Goal: Task Accomplishment & Management: Use online tool/utility

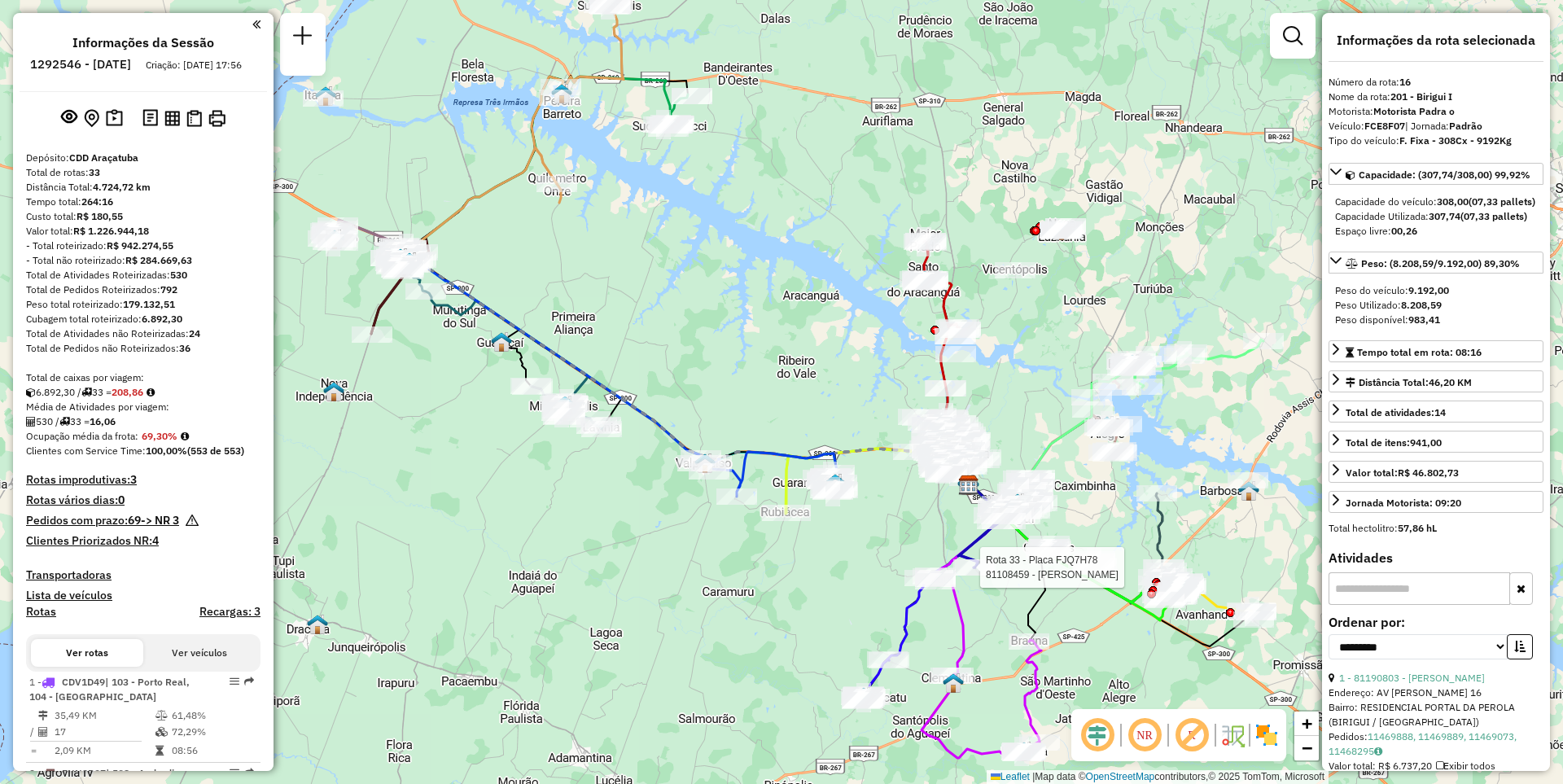
select select "**********"
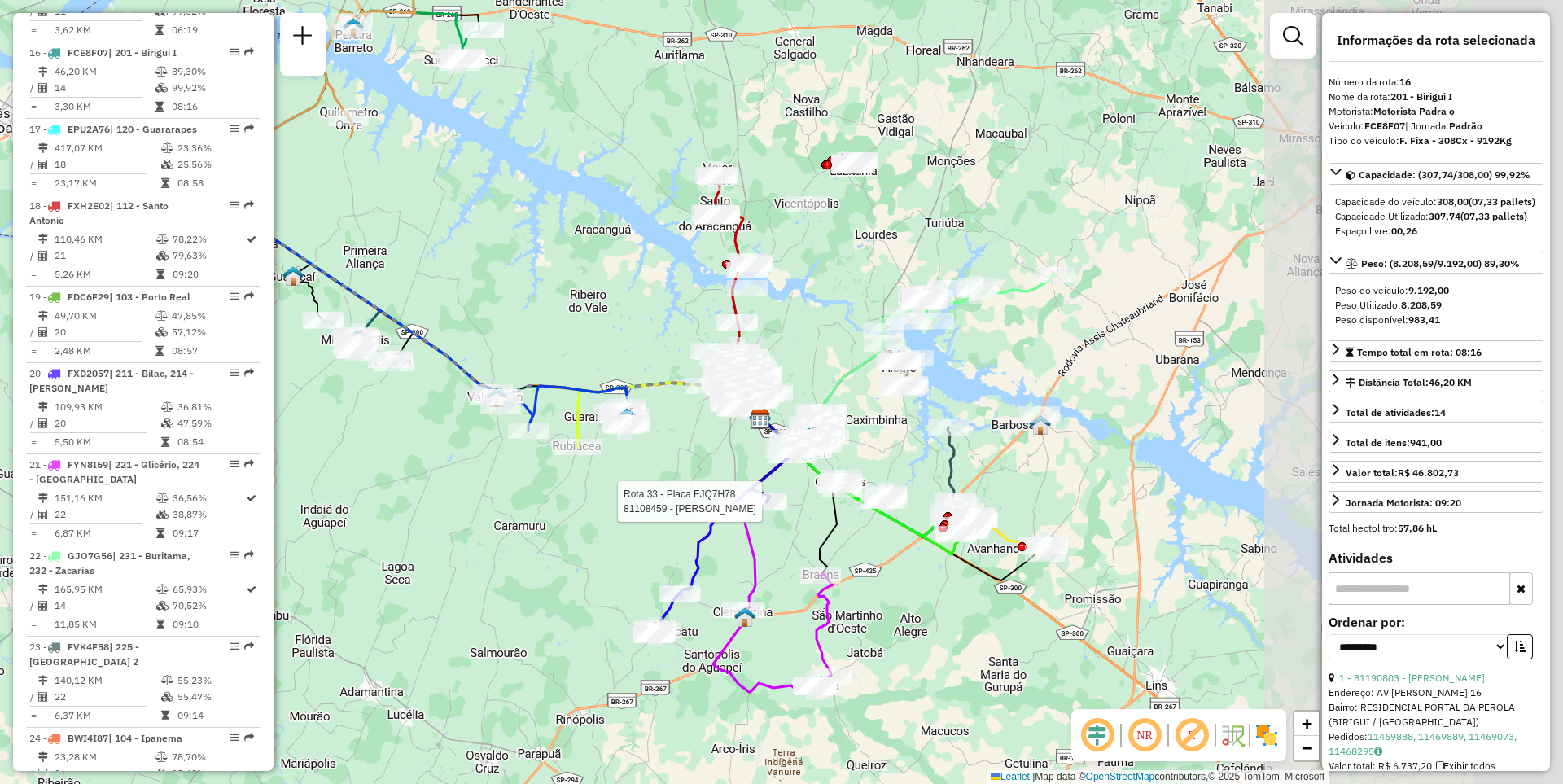
drag, startPoint x: 925, startPoint y: 544, endPoint x: 613, endPoint y: 461, distance: 322.9
click at [613, 461] on div "Rota 33 - Placa FJQ7H78 81108459 - [PERSON_NAME] de atendimento Grade de atendi…" at bounding box center [782, 392] width 1563 height 784
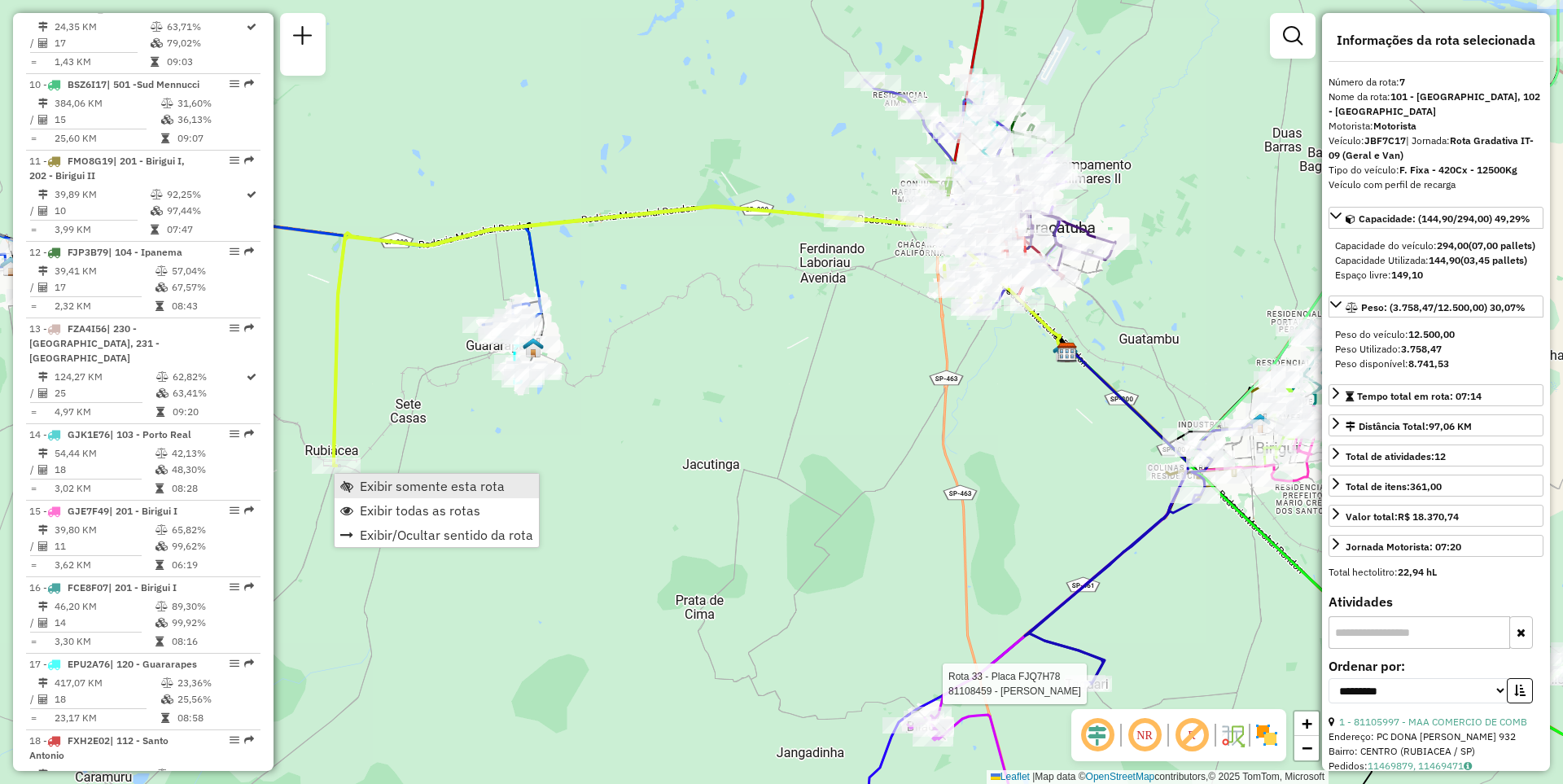
scroll to position [1220, 0]
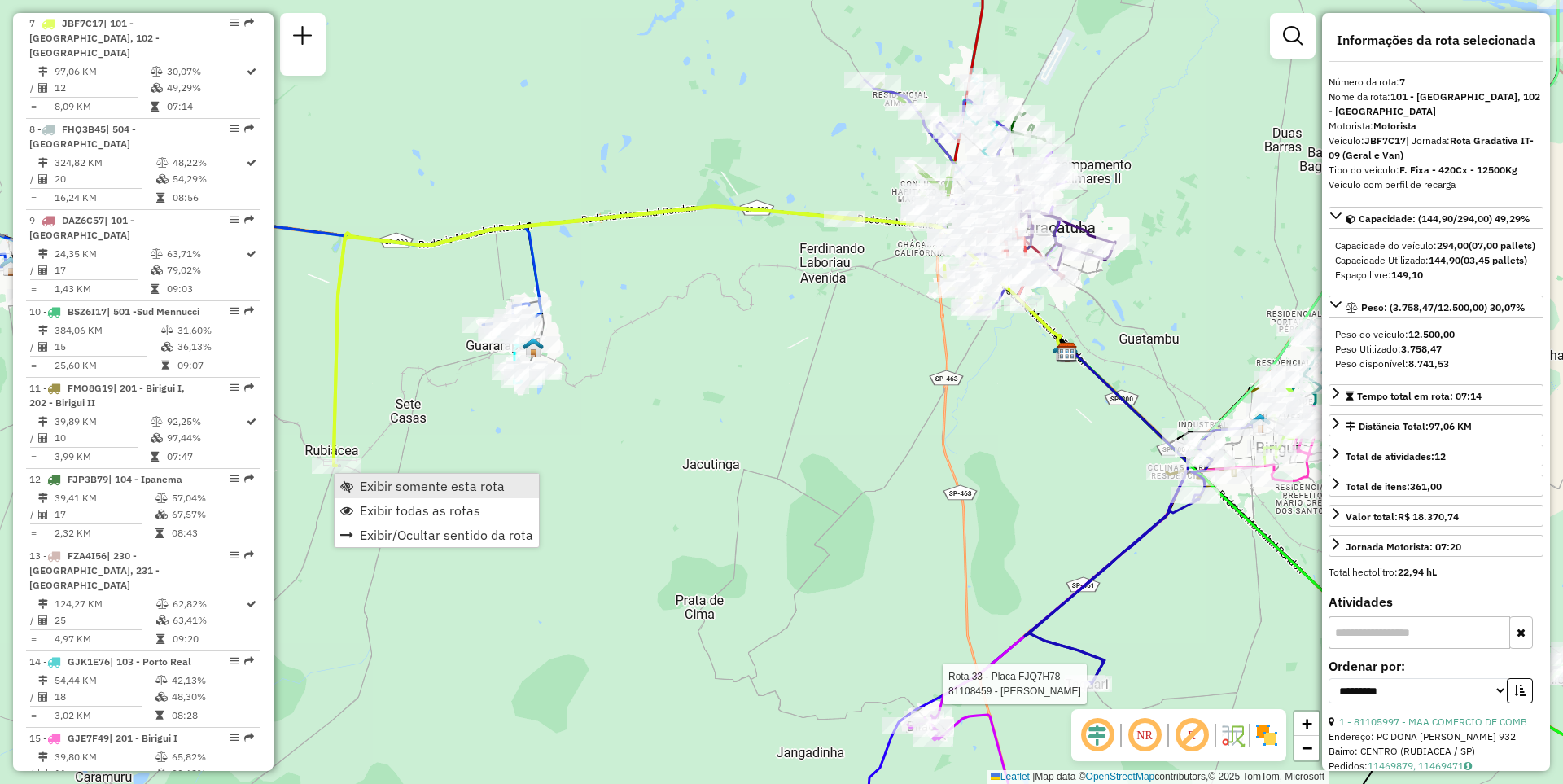
click at [453, 490] on span "Exibir somente esta rota" at bounding box center [432, 485] width 145 height 13
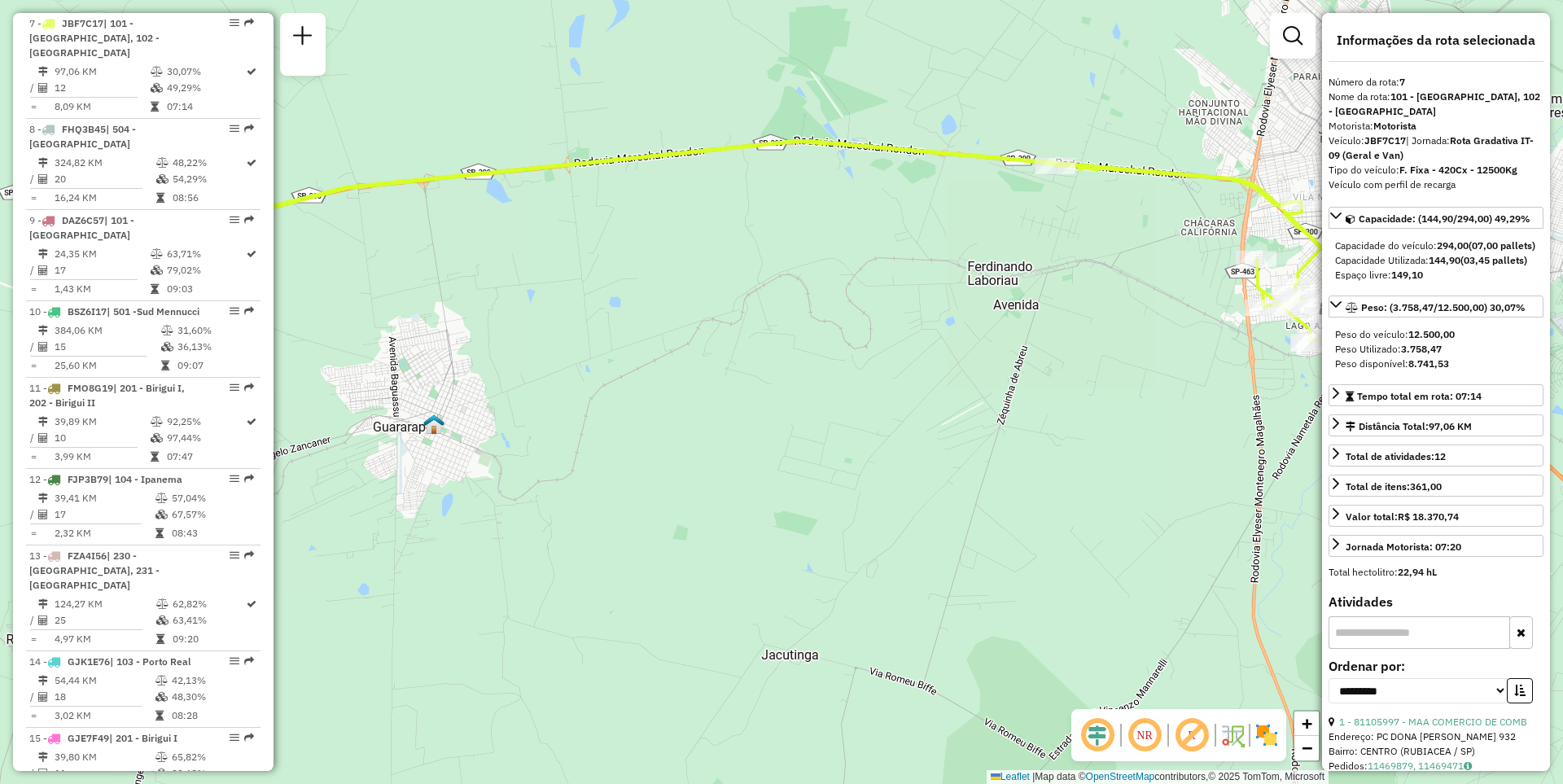
drag, startPoint x: 744, startPoint y: 418, endPoint x: 619, endPoint y: 445, distance: 127.9
click at [620, 445] on div "Janela de atendimento Grade de atendimento Capacidade Transportadoras Veículos …" at bounding box center [782, 392] width 1563 height 784
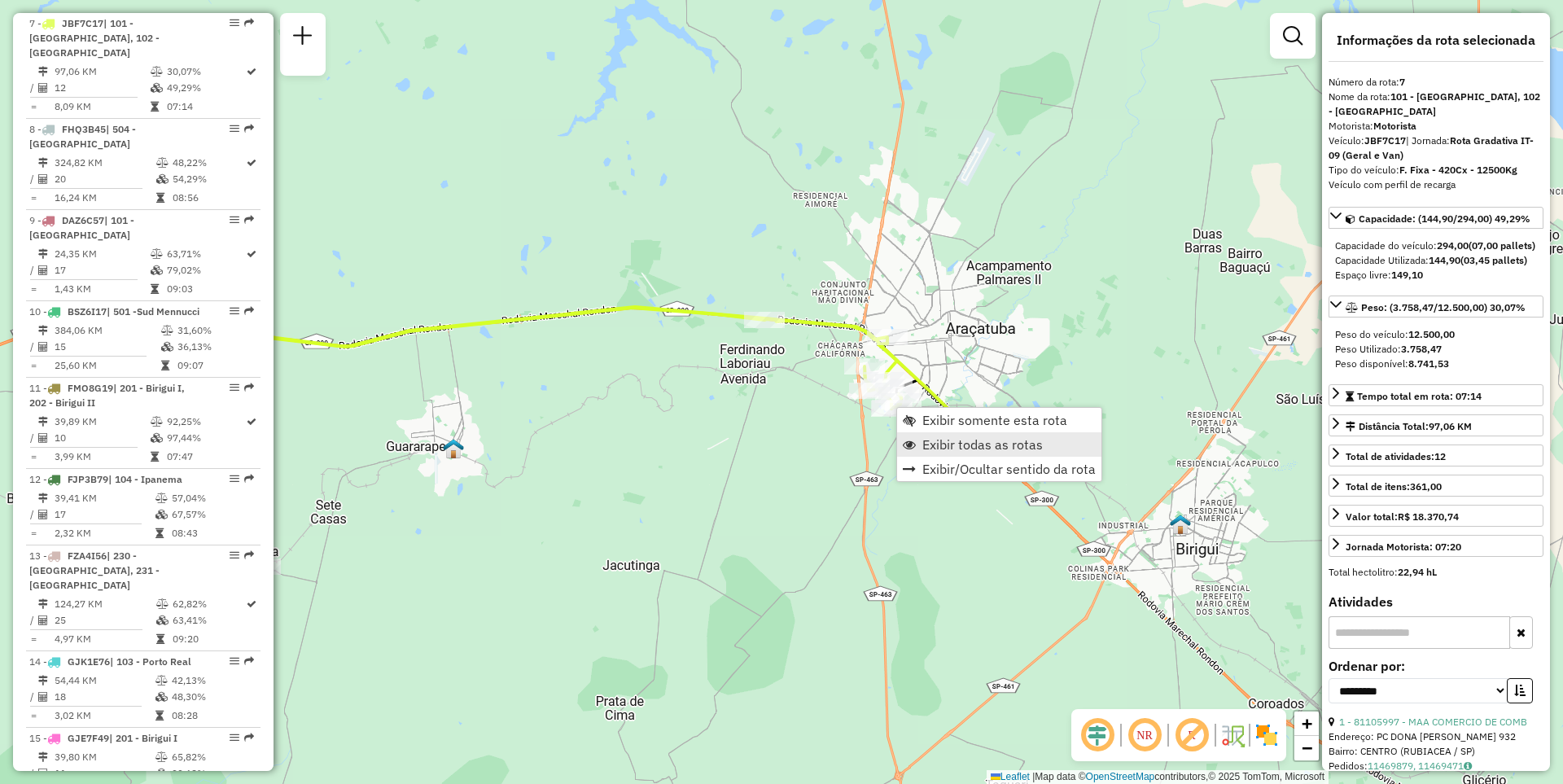
click at [914, 447] on span "Exibir todas as rotas" at bounding box center [909, 444] width 13 height 13
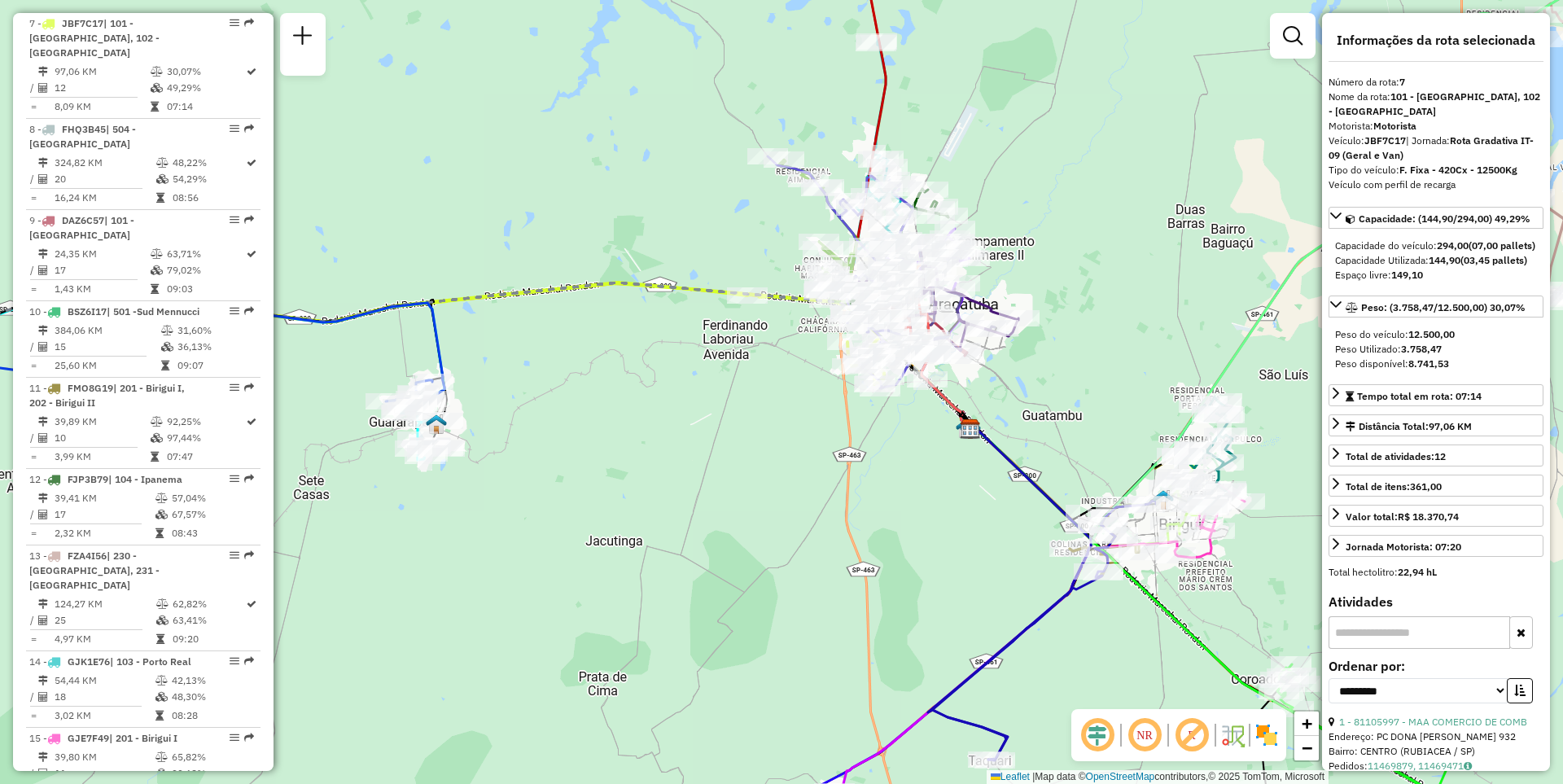
drag, startPoint x: 899, startPoint y: 565, endPoint x: 723, endPoint y: 438, distance: 217.0
click at [723, 438] on div "Janela de atendimento Grade de atendimento Capacidade Transportadoras Veículos …" at bounding box center [782, 392] width 1563 height 784
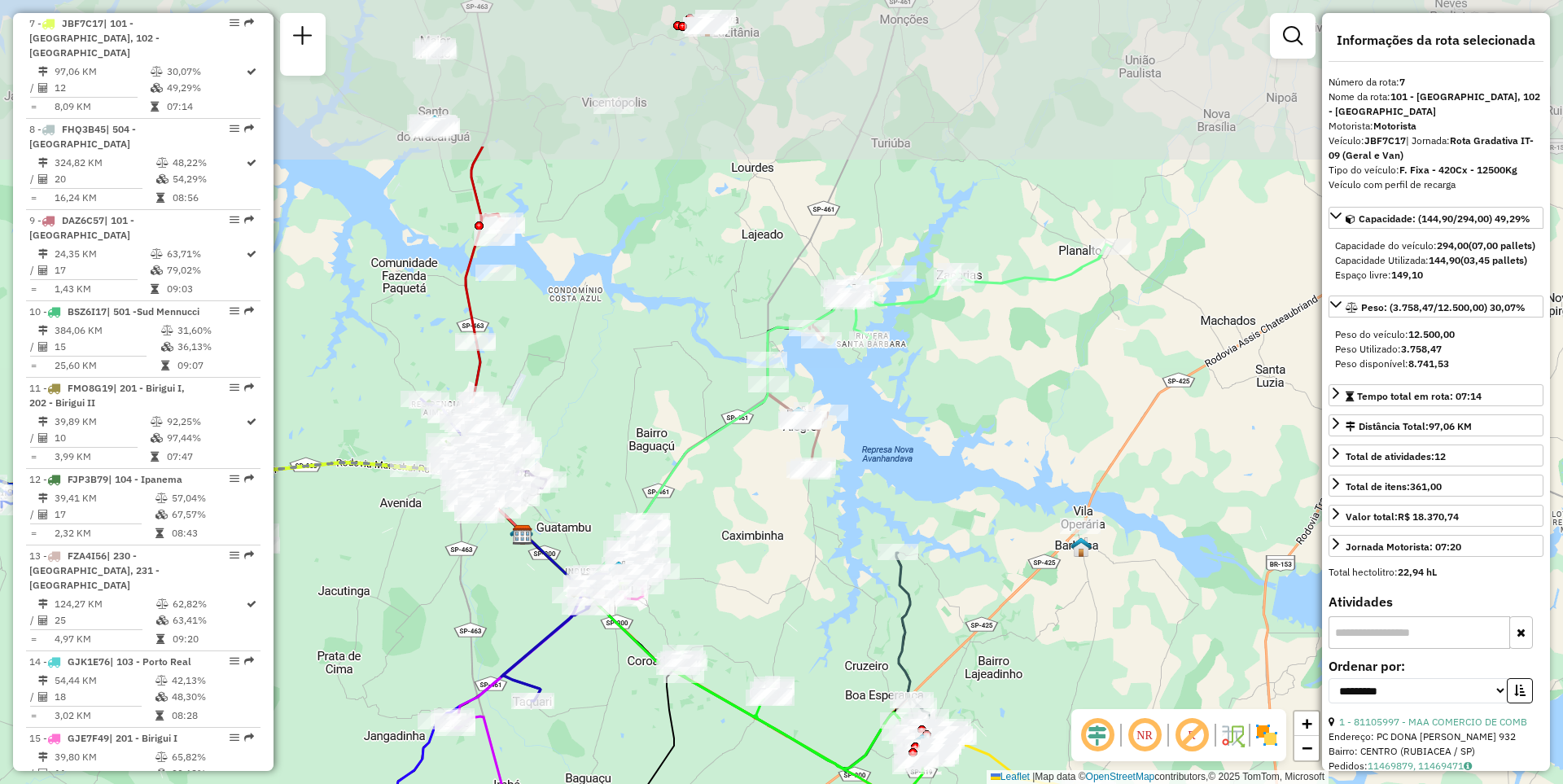
drag, startPoint x: 840, startPoint y: 279, endPoint x: 811, endPoint y: 504, distance: 226.9
click at [811, 504] on div "Janela de atendimento Grade de atendimento Capacidade Transportadoras Veículos …" at bounding box center [782, 392] width 1563 height 784
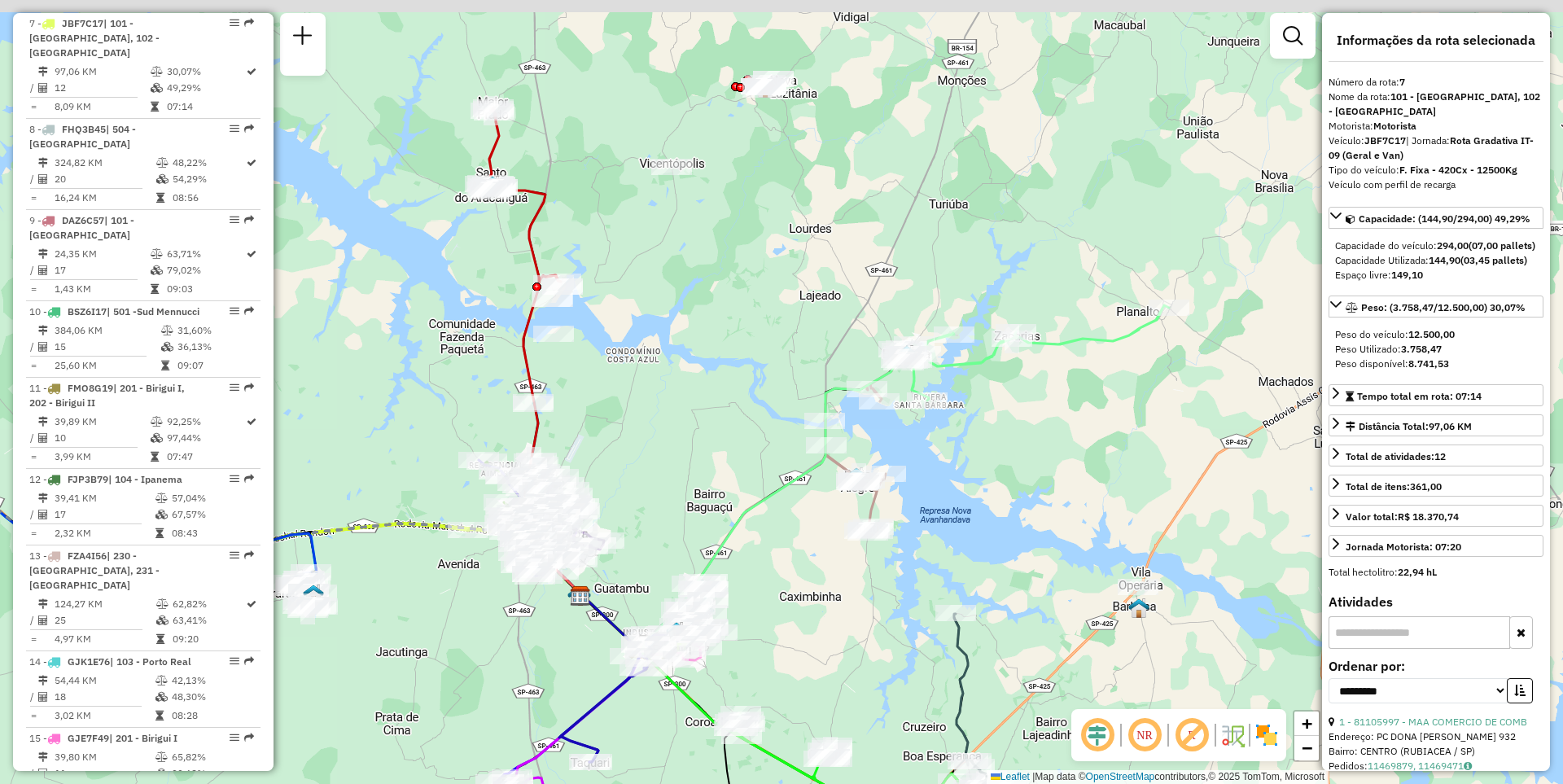
drag, startPoint x: 548, startPoint y: 284, endPoint x: 785, endPoint y: 526, distance: 338.7
click at [785, 526] on div "Janela de atendimento Grade de atendimento Capacidade Transportadoras Veículos …" at bounding box center [782, 392] width 1563 height 784
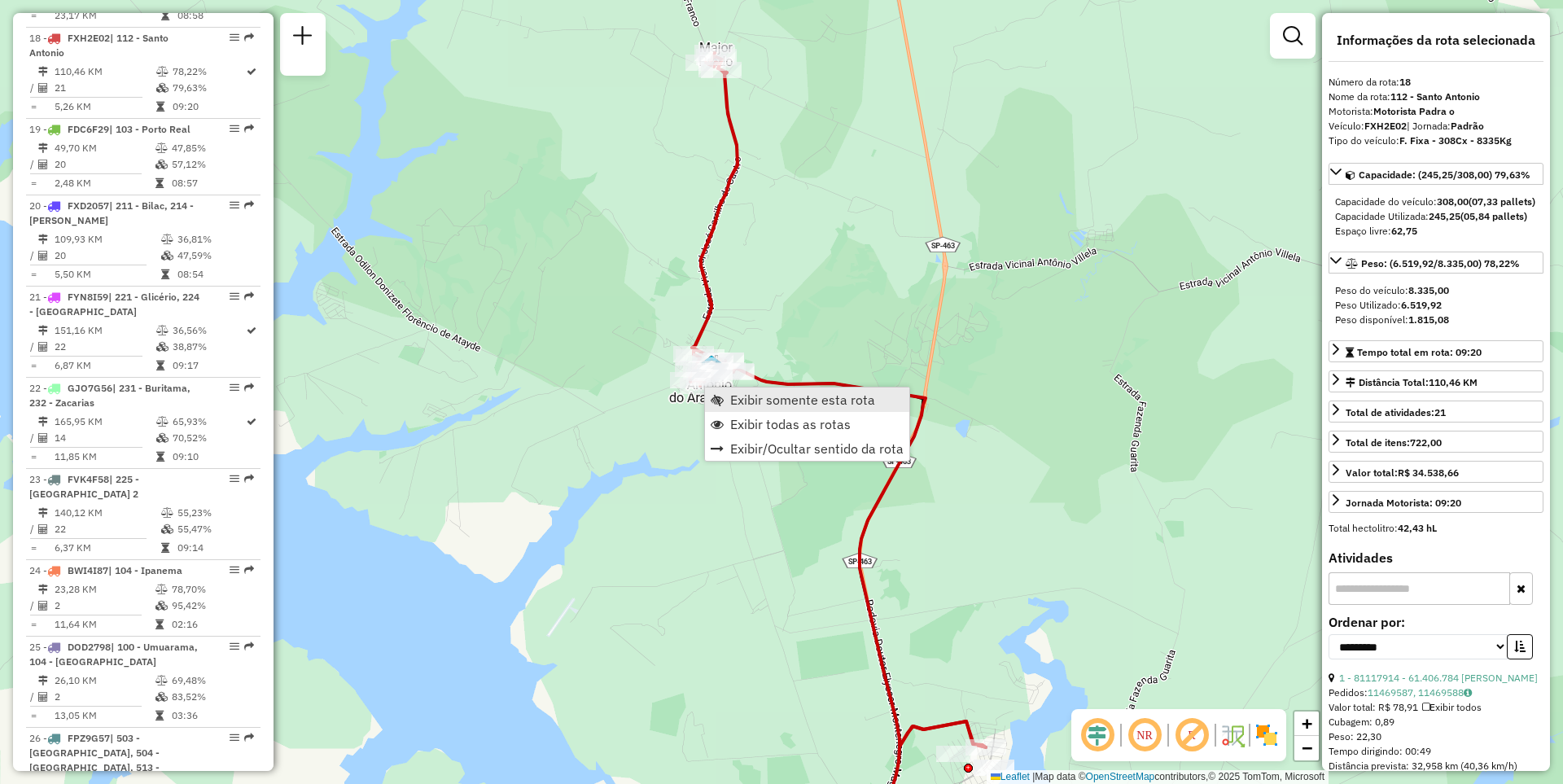
scroll to position [2150, 0]
click at [748, 400] on span "Exibir somente esta rota" at bounding box center [803, 399] width 145 height 13
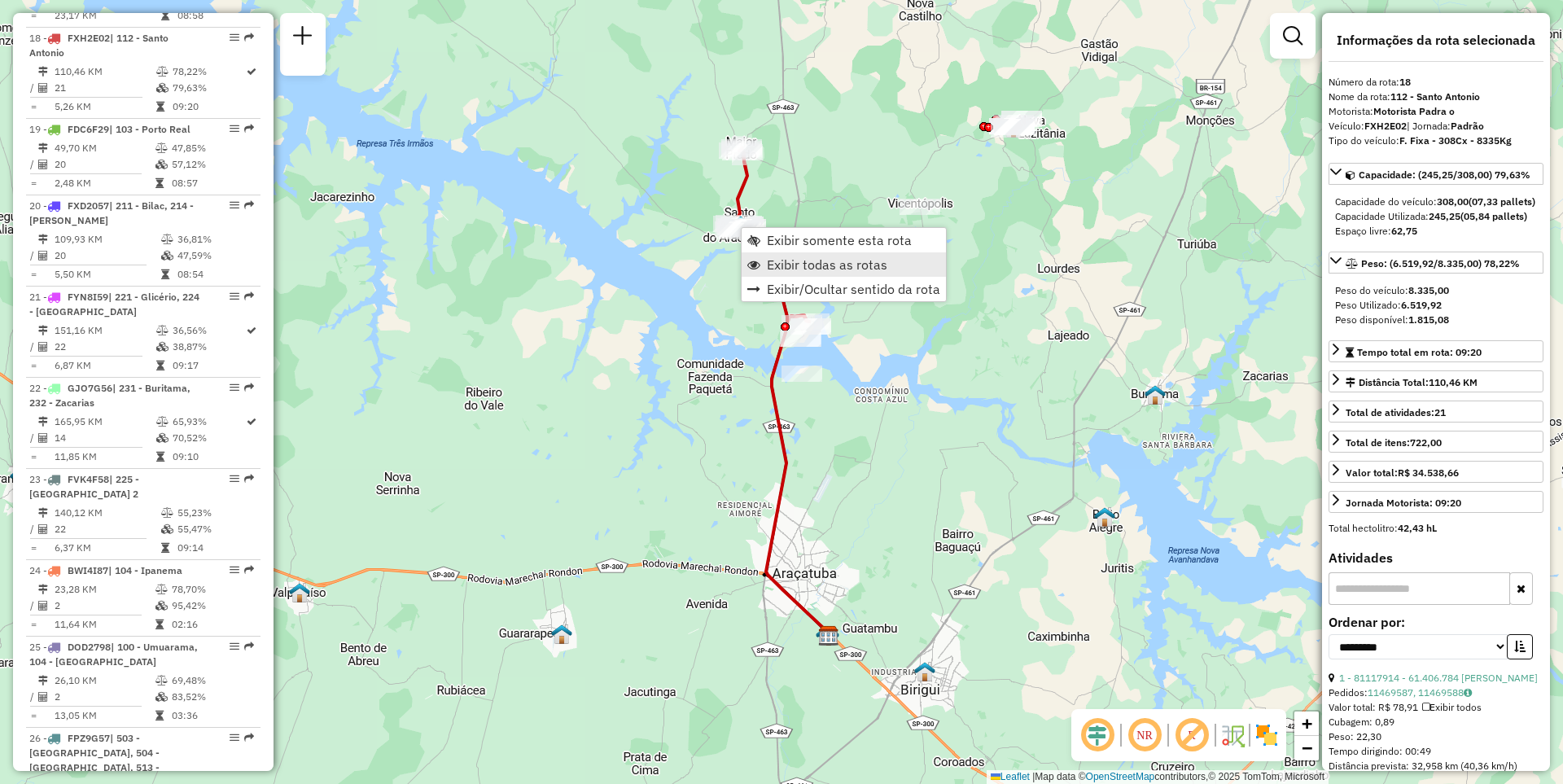
click at [786, 271] on span "Exibir todas as rotas" at bounding box center [827, 264] width 120 height 13
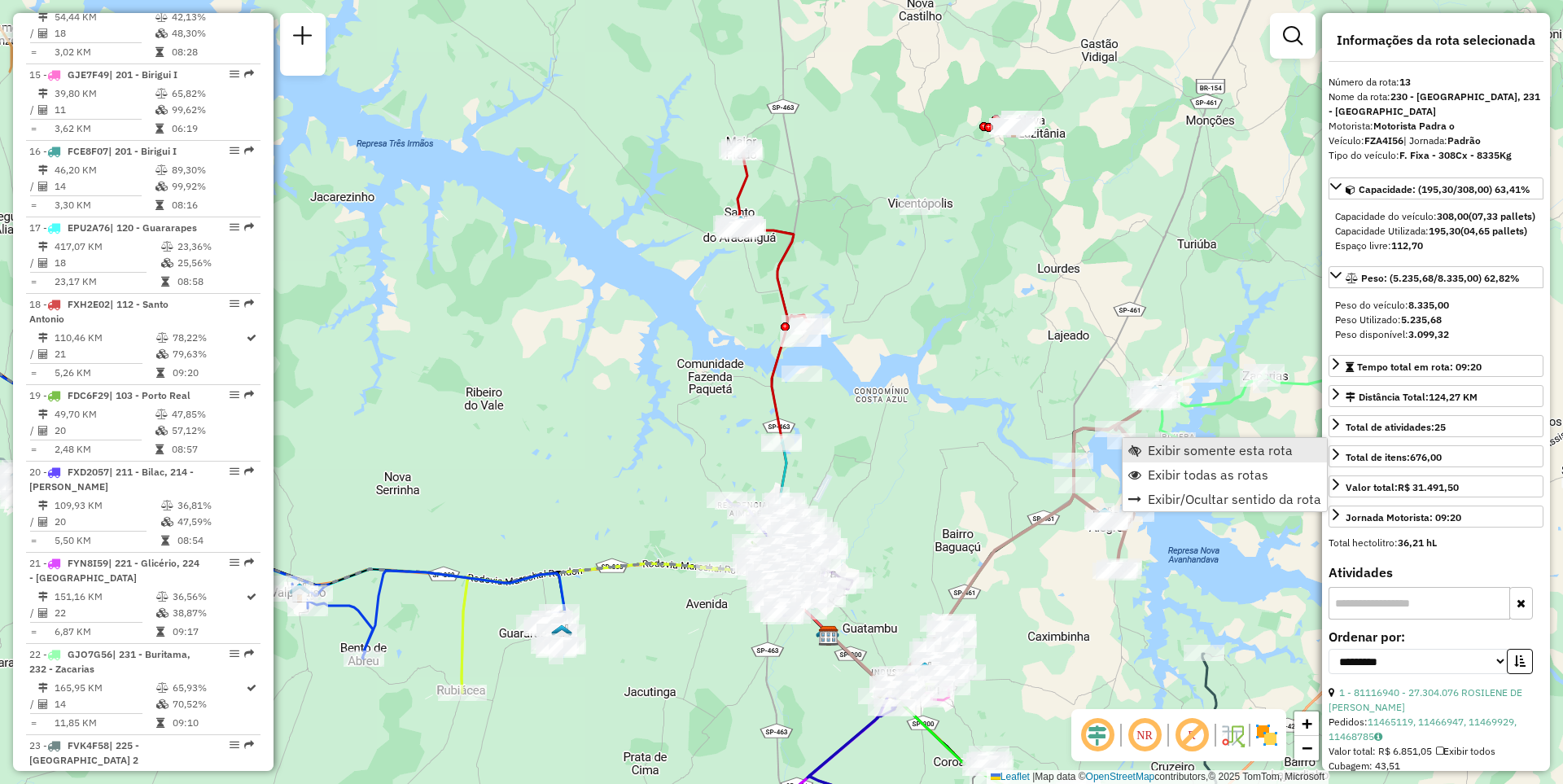
scroll to position [1738, 0]
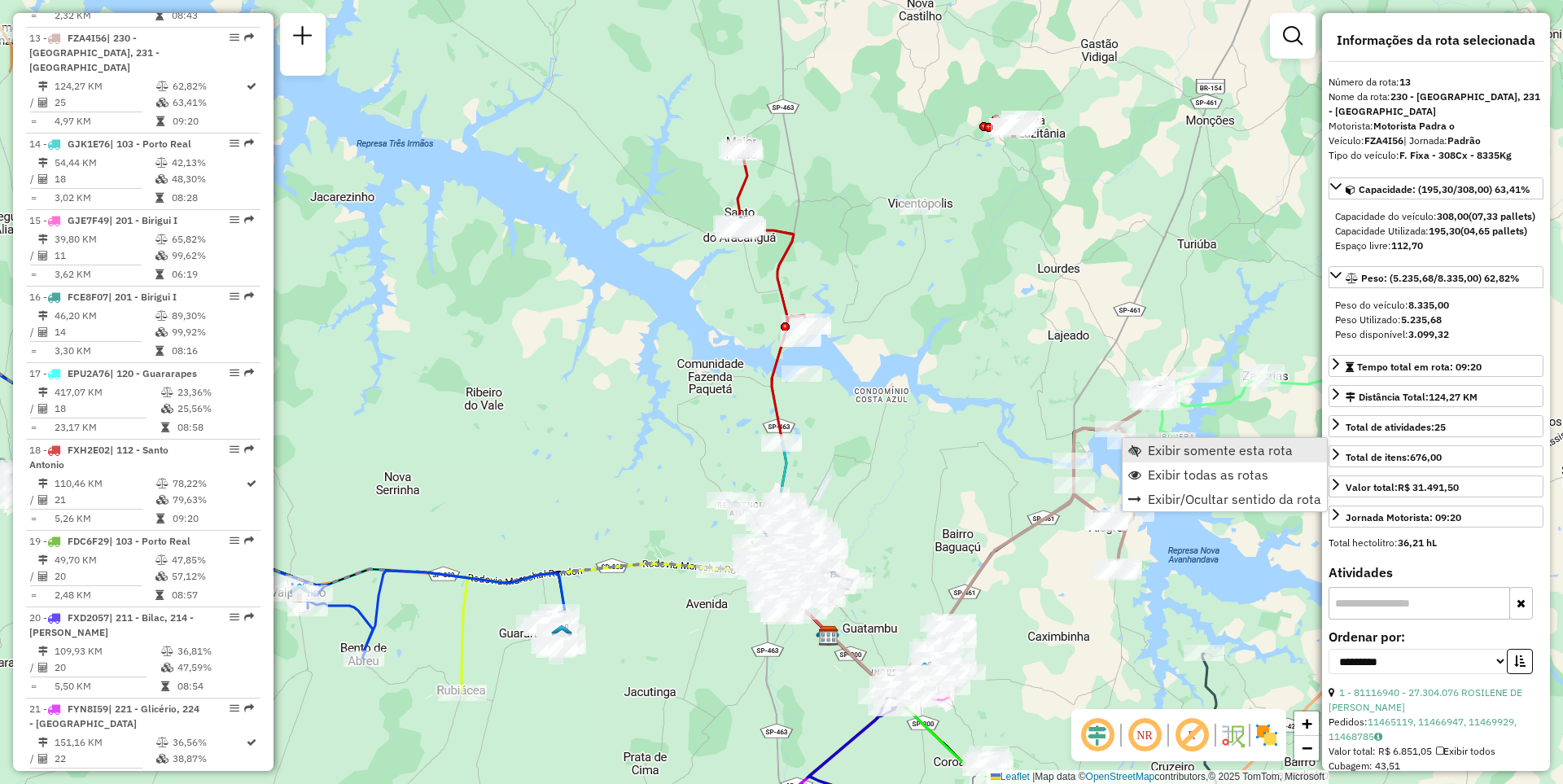
click at [1159, 445] on span "Exibir somente esta rota" at bounding box center [1221, 449] width 145 height 13
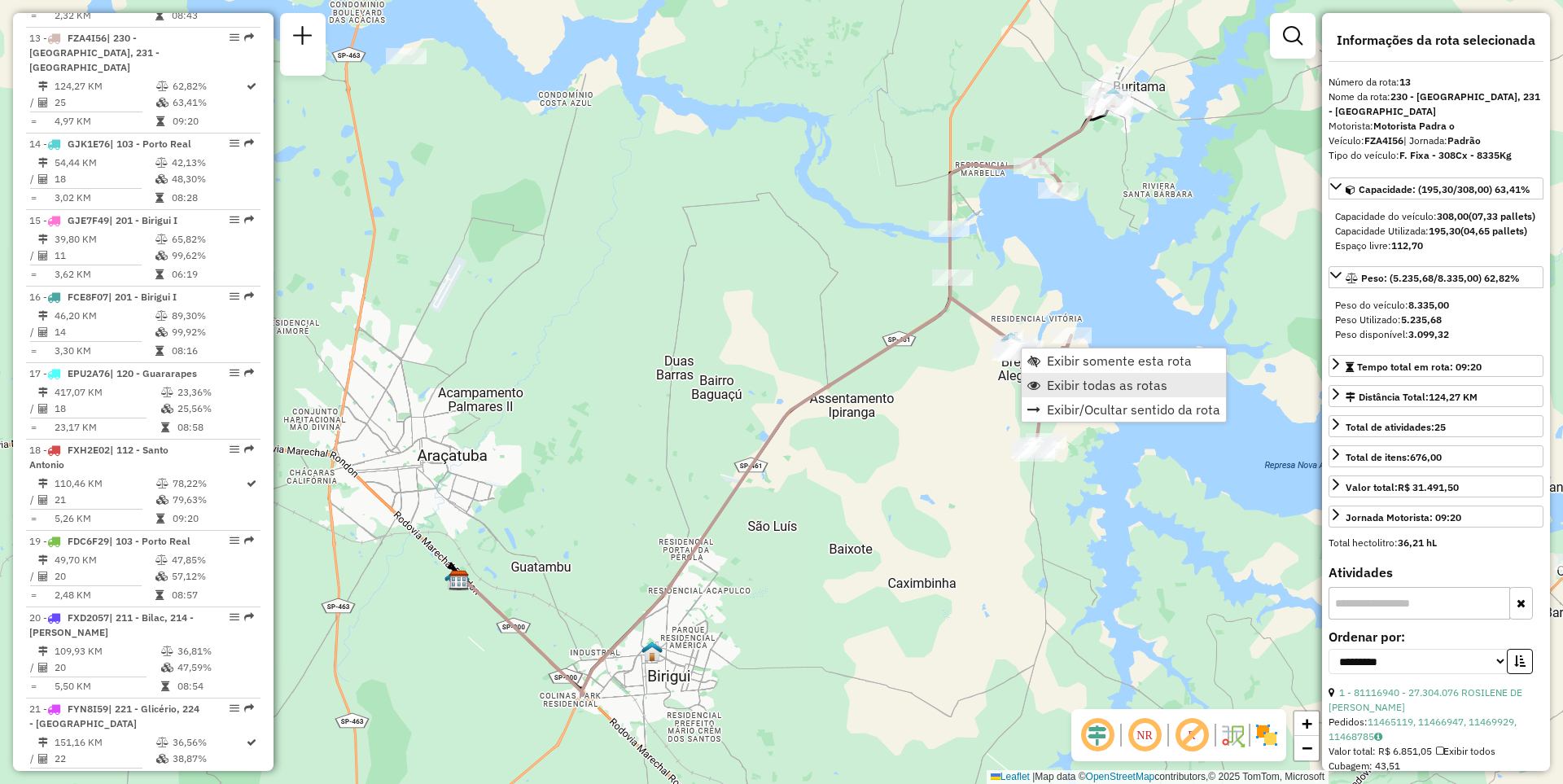
click at [1069, 389] on span "Exibir todas as rotas" at bounding box center [1107, 384] width 120 height 13
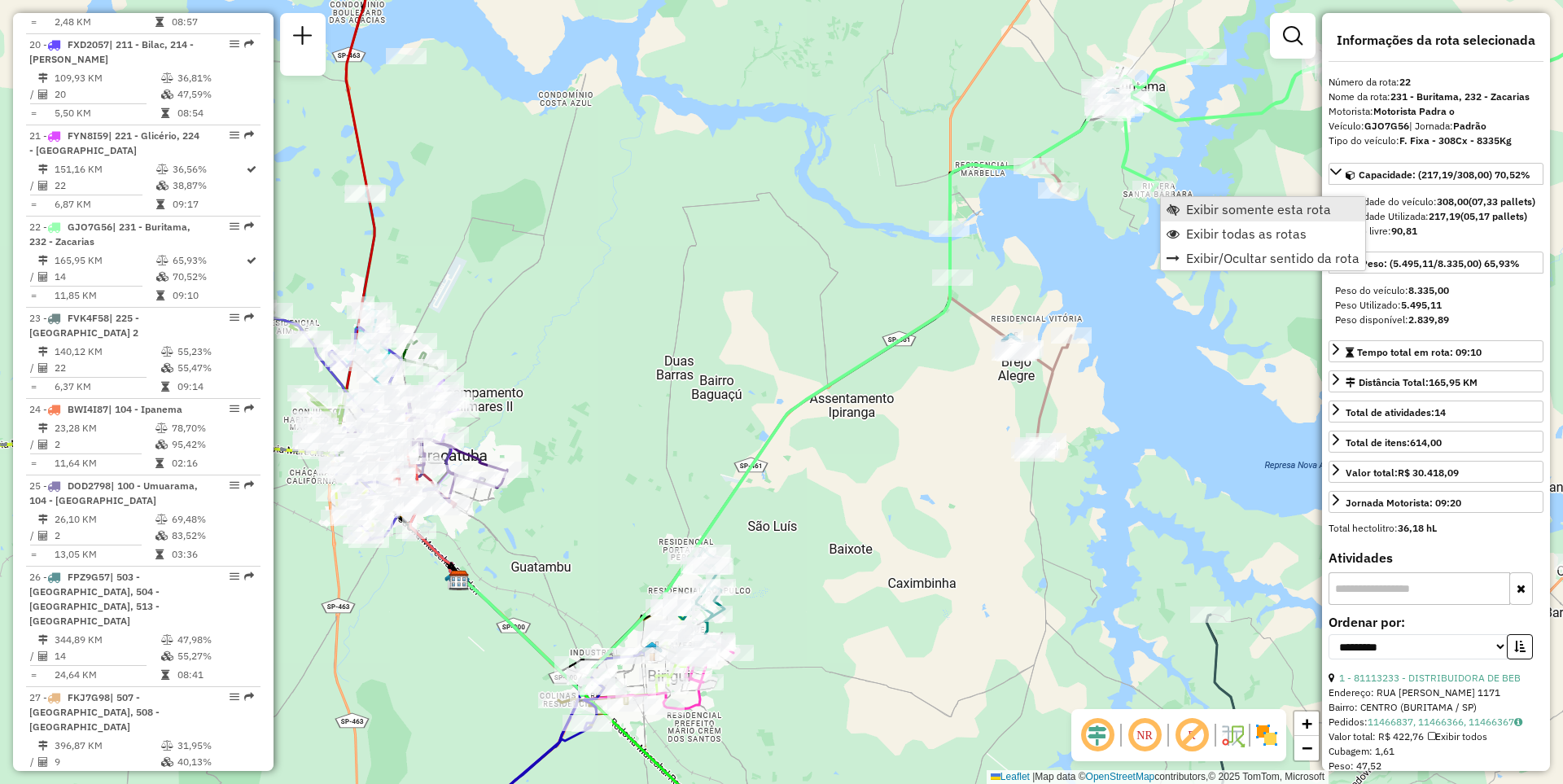
scroll to position [2500, 0]
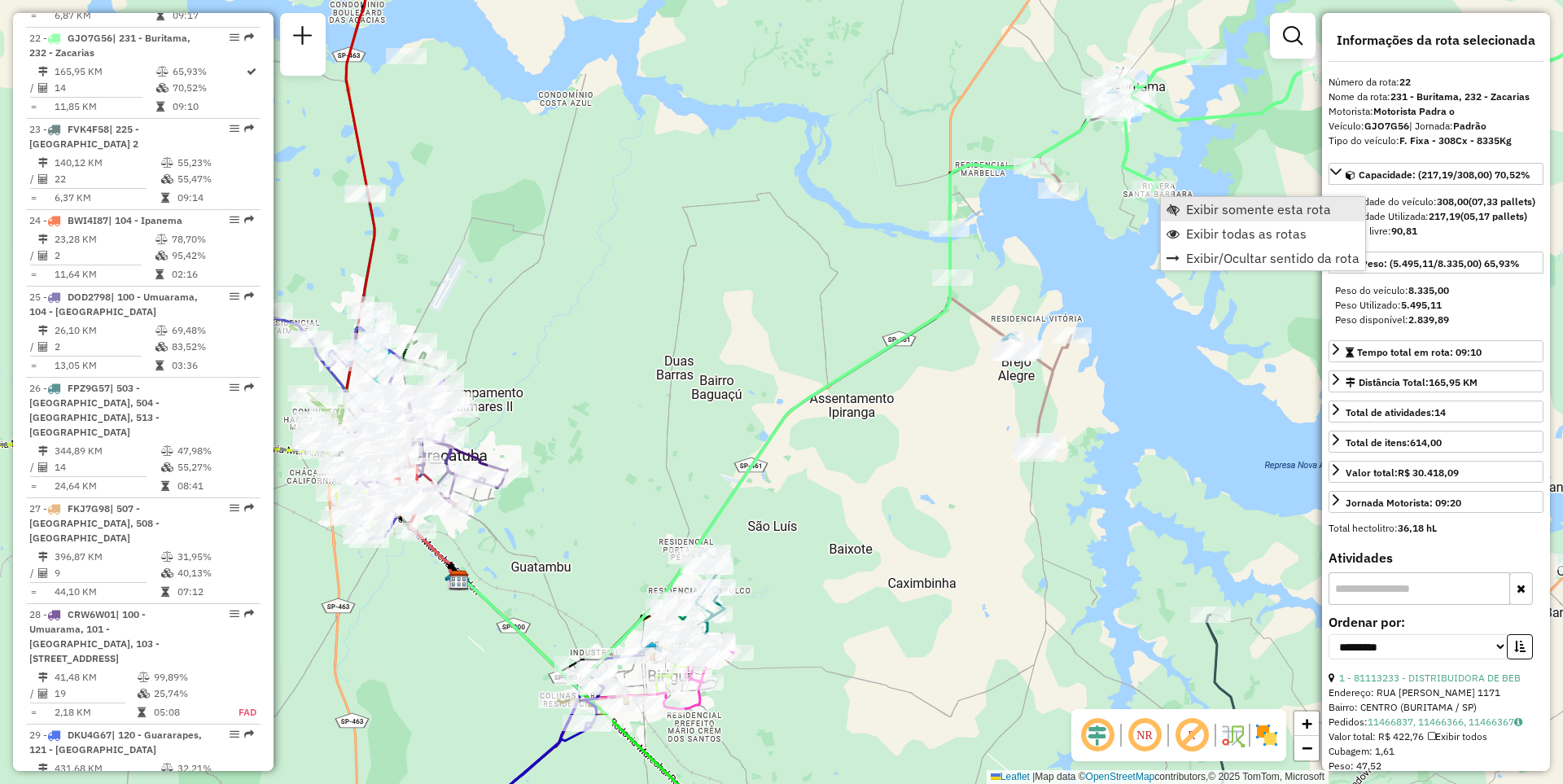
click at [1193, 209] on span "Exibir somente esta rota" at bounding box center [1258, 208] width 145 height 13
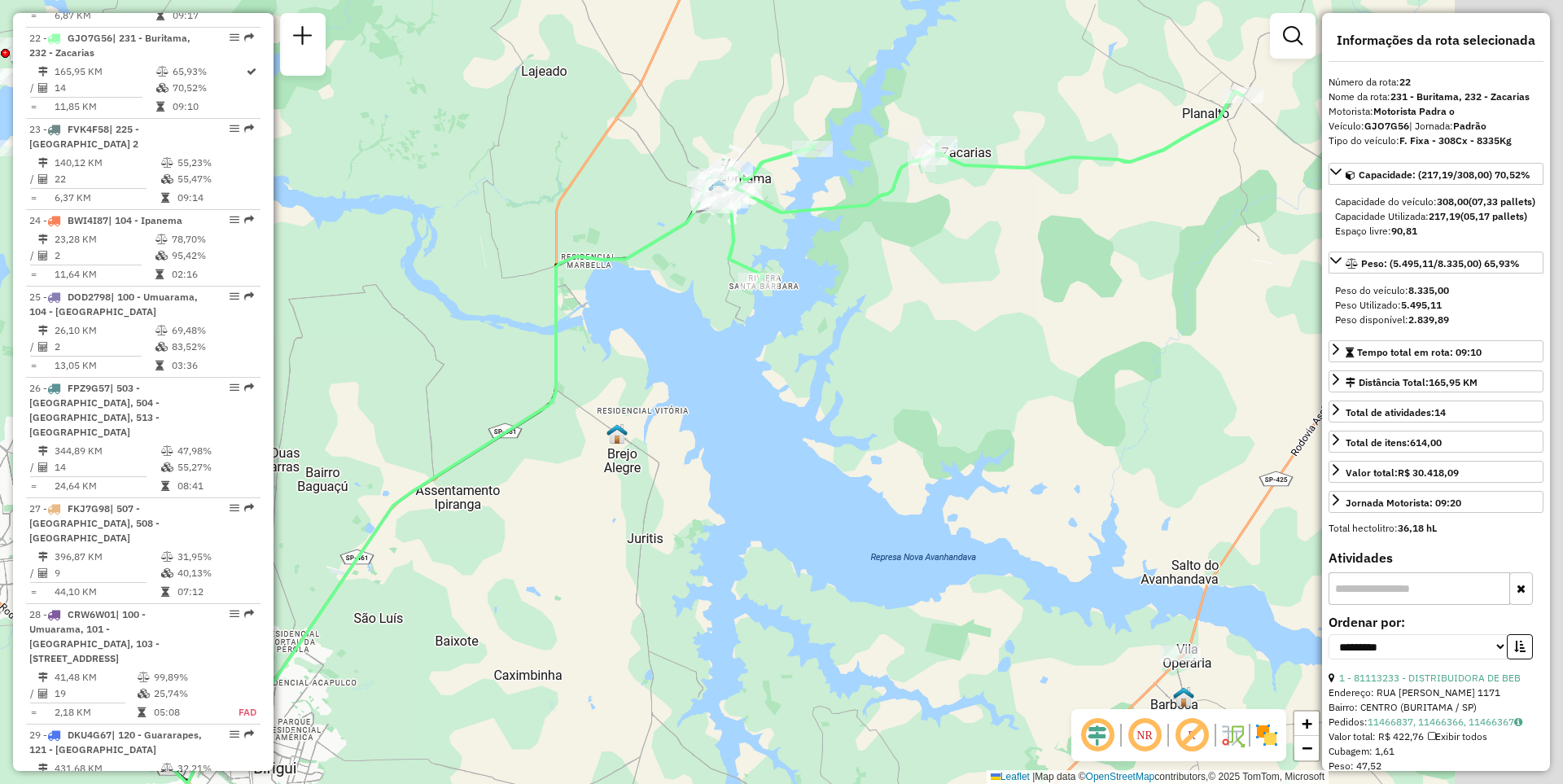
drag, startPoint x: 1045, startPoint y: 238, endPoint x: 824, endPoint y: 295, distance: 228.2
click at [828, 294] on div "Janela de atendimento Grade de atendimento Capacidade Transportadoras Veículos …" at bounding box center [782, 392] width 1563 height 784
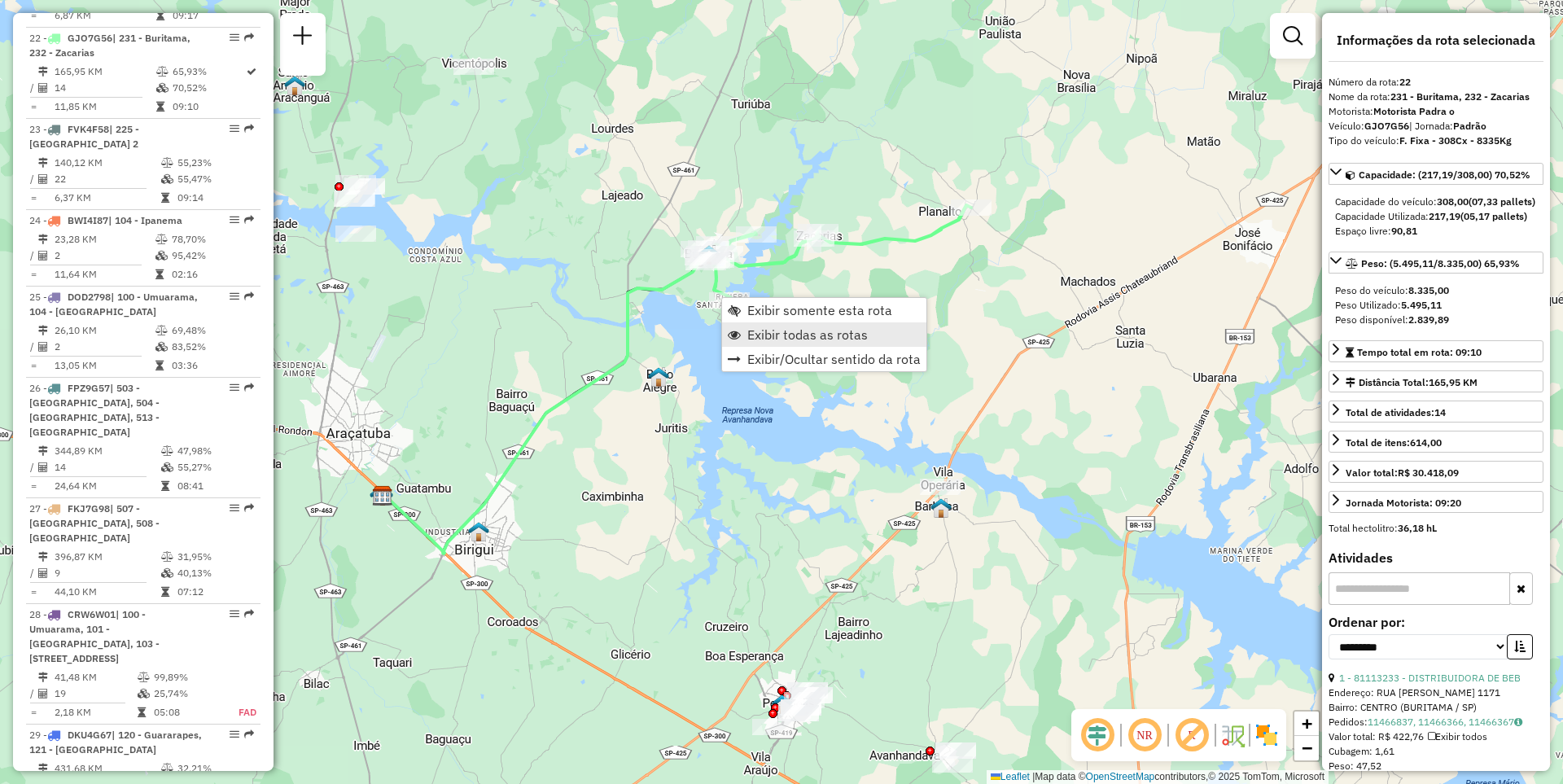
click at [776, 345] on link "Exibir todas as rotas" at bounding box center [823, 334] width 204 height 25
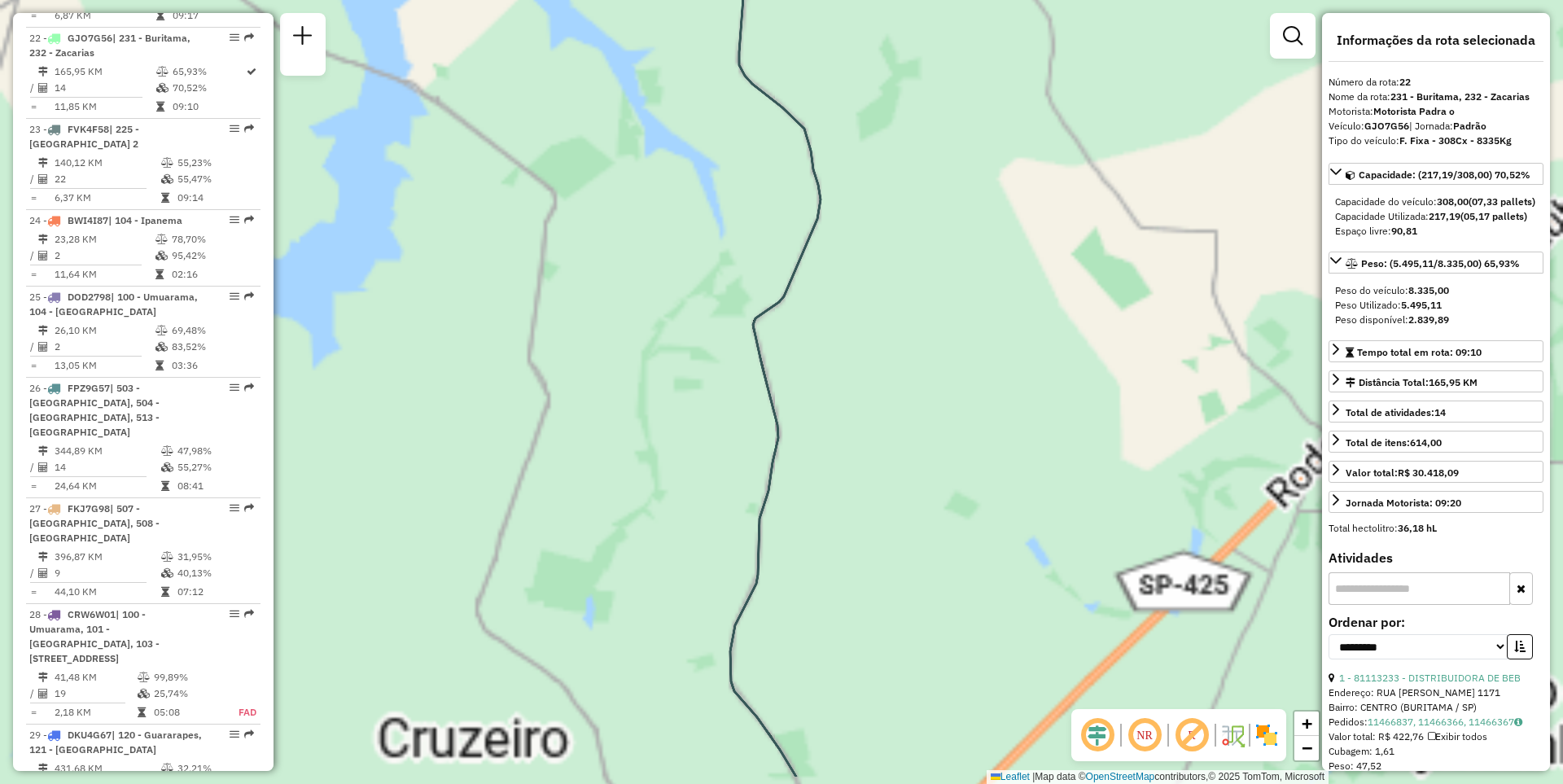
drag, startPoint x: 840, startPoint y: 591, endPoint x: 755, endPoint y: 319, distance: 285.0
click at [759, 340] on div "Janela de atendimento Grade de atendimento Capacidade Transportadoras Veículos …" at bounding box center [782, 392] width 1563 height 784
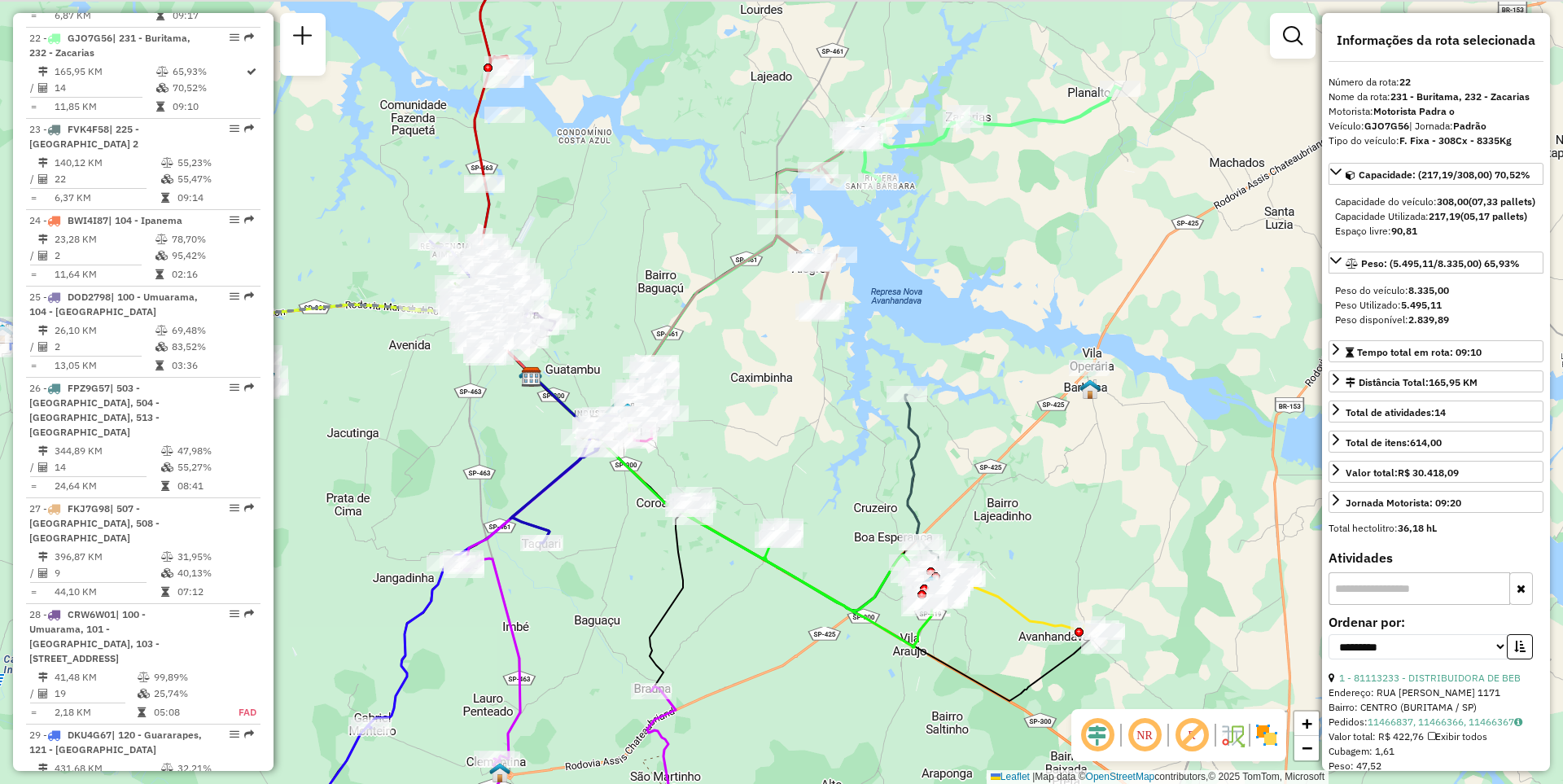
drag, startPoint x: 743, startPoint y: 398, endPoint x: 934, endPoint y: 604, distance: 280.9
click at [934, 604] on div "Janela de atendimento Grade de atendimento Capacidade Transportadoras Veículos …" at bounding box center [782, 392] width 1563 height 784
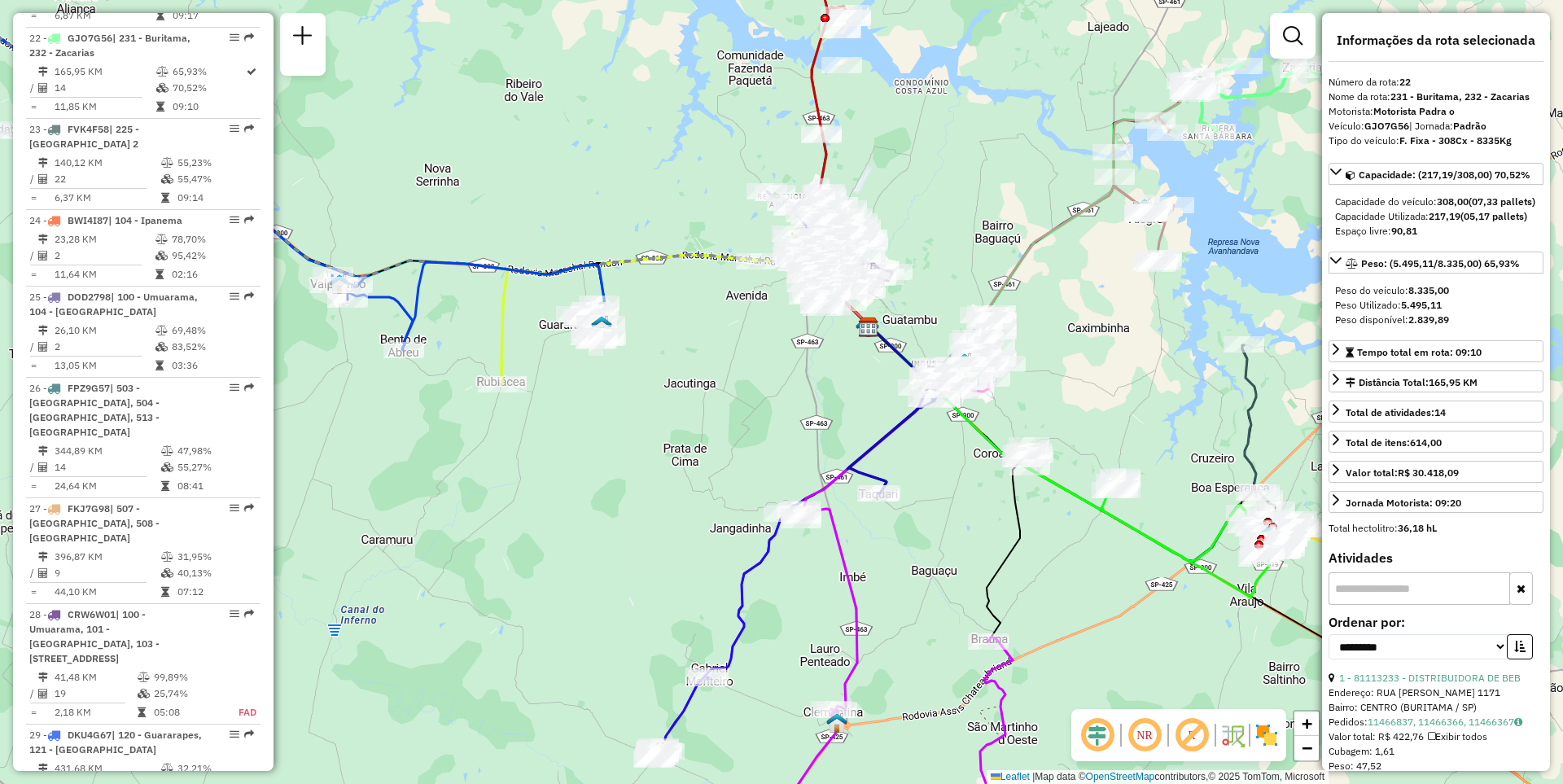
drag, startPoint x: 702, startPoint y: 580, endPoint x: 546, endPoint y: 285, distance: 333.7
click at [546, 285] on div "Janela de atendimento Grade de atendimento Capacidade Transportadoras Veículos …" at bounding box center [782, 392] width 1563 height 784
